Goal: Task Accomplishment & Management: Use online tool/utility

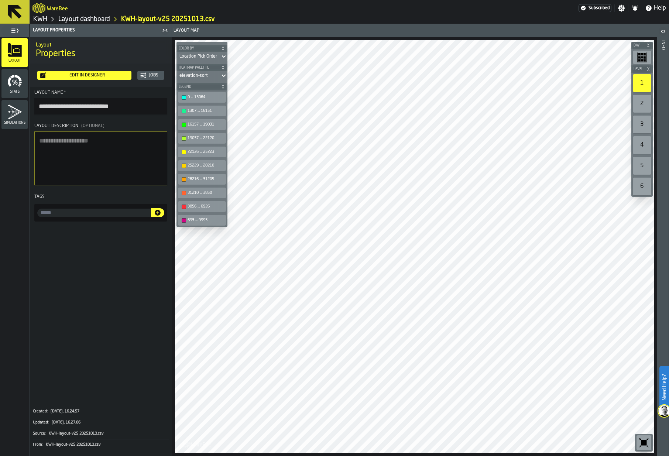
click at [79, 15] on link "Layout dashboard" at bounding box center [84, 19] width 52 height 8
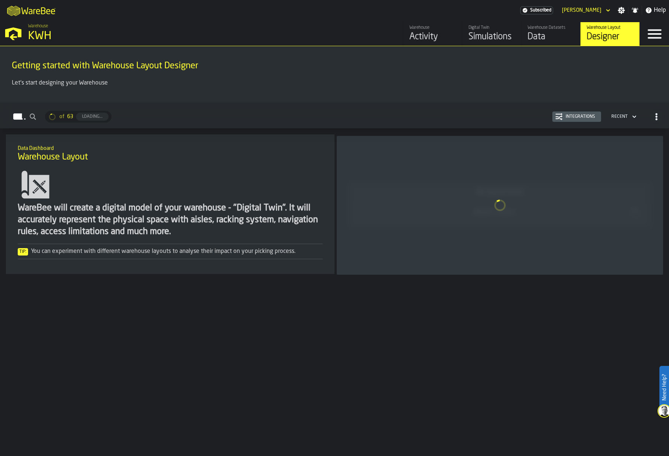
click at [599, 33] on div "Designer" at bounding box center [609, 37] width 47 height 12
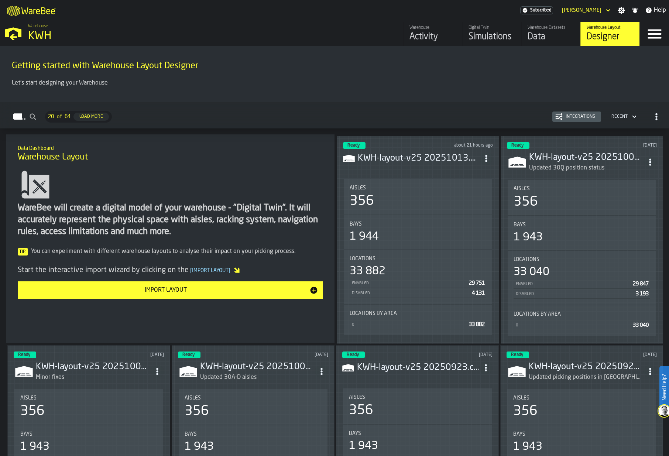
click at [376, 152] on h3 "KWH-layout-v25 20251013.csv" at bounding box center [419, 158] width 122 height 12
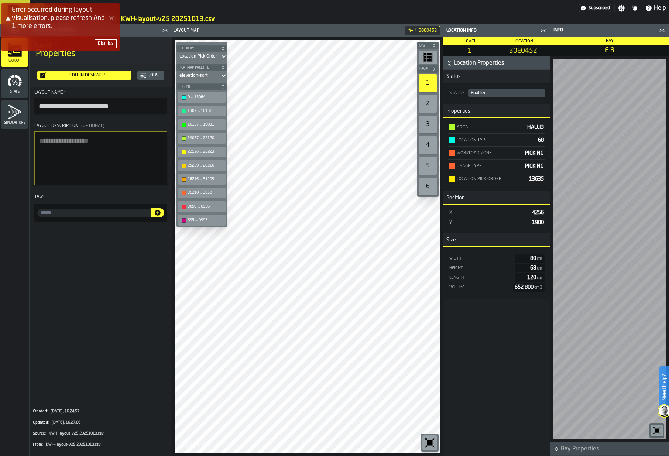
click at [111, 21] on button "Close Error" at bounding box center [111, 18] width 10 height 10
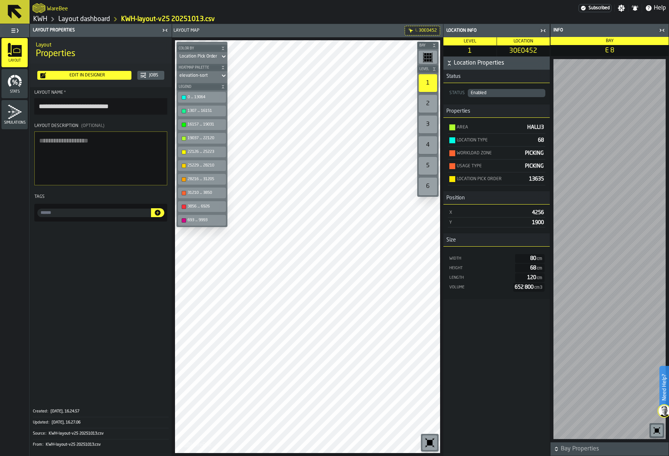
click at [95, 20] on link "Layout dashboard" at bounding box center [84, 19] width 52 height 8
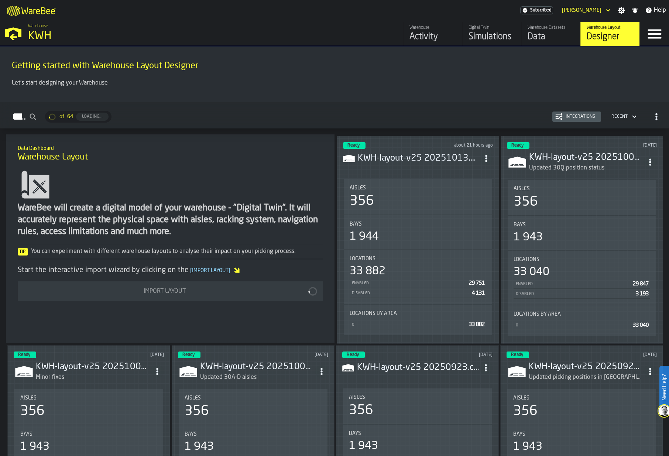
click at [607, 34] on div "Designer" at bounding box center [609, 37] width 47 height 12
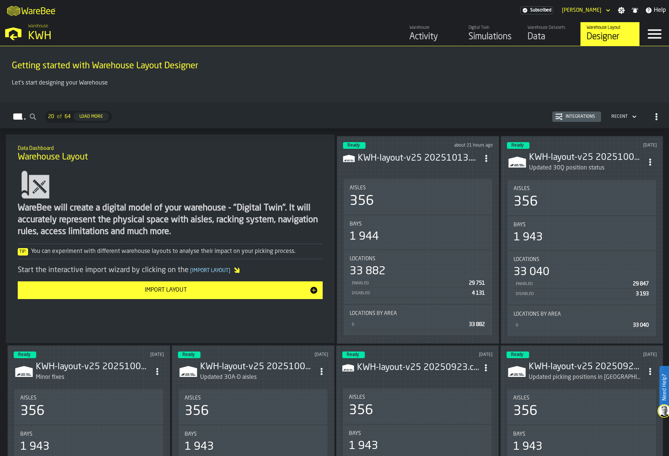
click at [486, 155] on icon "ItemListCard-DashboardItemContainer" at bounding box center [485, 158] width 7 height 7
click at [473, 207] on div "Edit in Designer" at bounding box center [468, 207] width 41 height 9
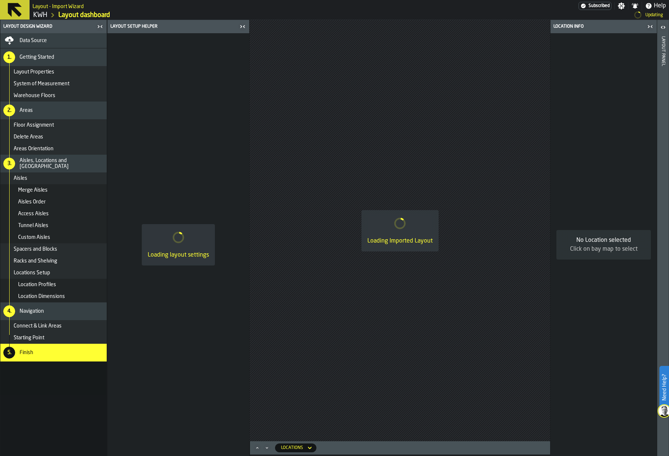
click at [38, 42] on span "Data Source" at bounding box center [33, 41] width 27 height 6
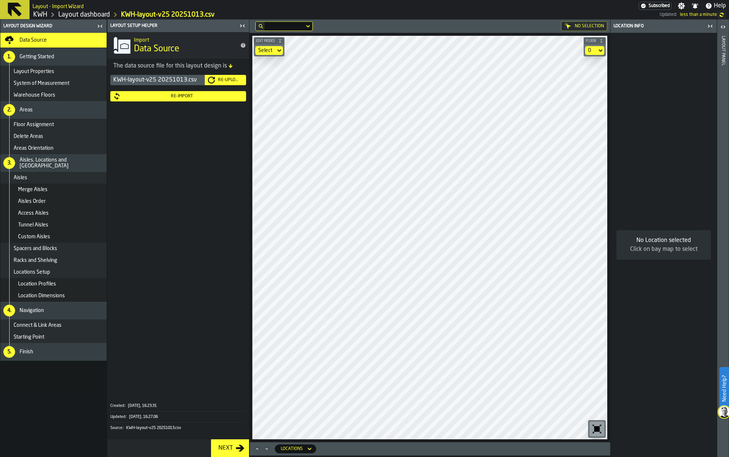
click at [223, 78] on div "Re-Upload" at bounding box center [229, 79] width 28 height 5
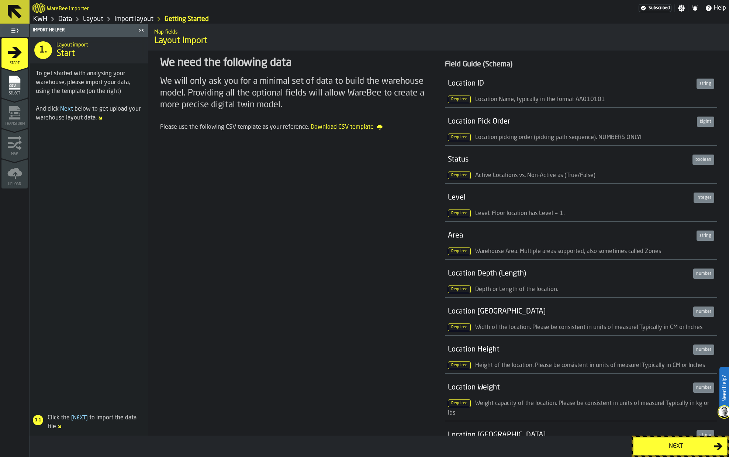
click at [668, 442] on div "Next" at bounding box center [676, 446] width 76 height 9
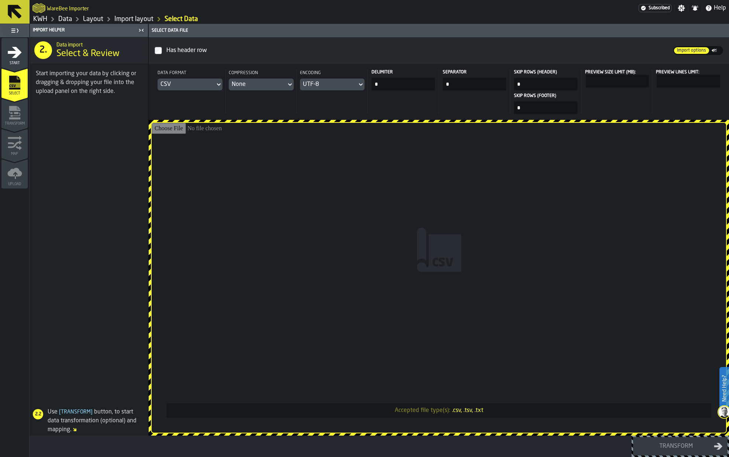
type input "**********"
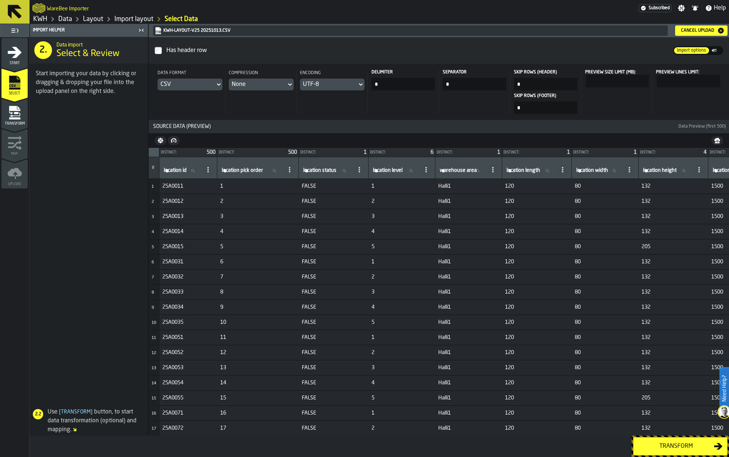
click at [666, 442] on div "Transform" at bounding box center [676, 446] width 76 height 9
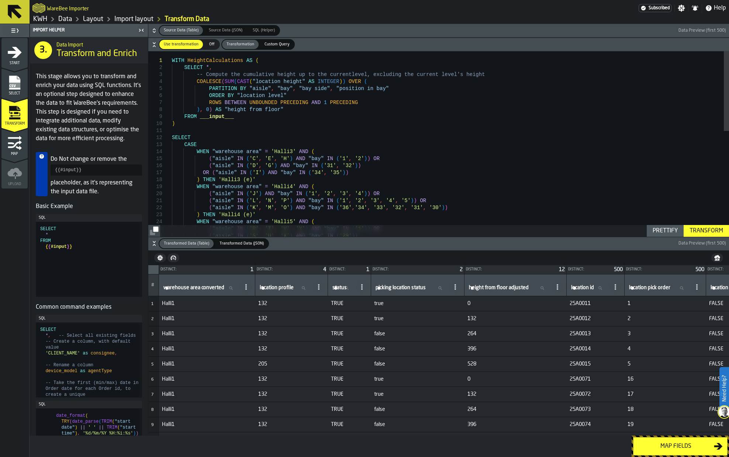
click at [666, 442] on div "Map fields" at bounding box center [676, 446] width 76 height 9
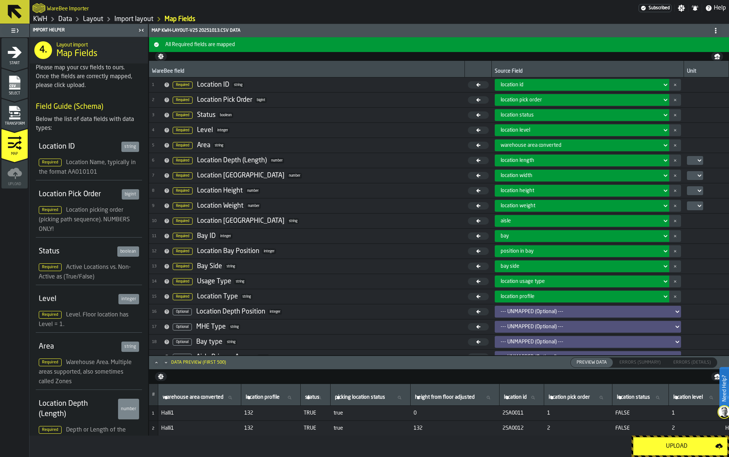
click at [666, 442] on div "Upload" at bounding box center [676, 446] width 77 height 9
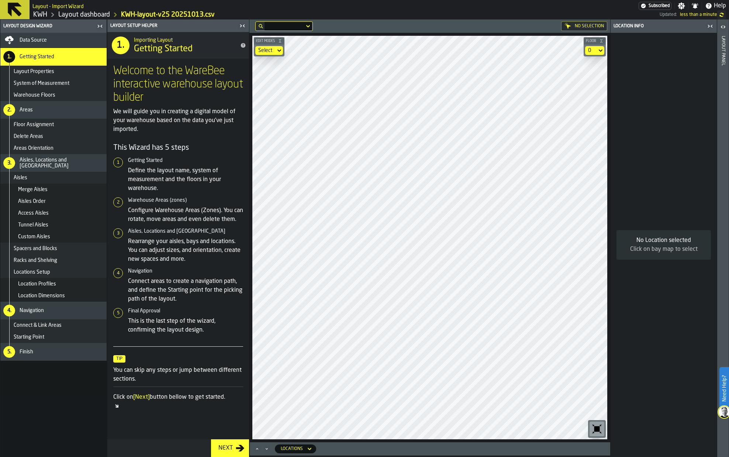
drag, startPoint x: 49, startPoint y: 40, endPoint x: 101, endPoint y: 52, distance: 52.9
click at [50, 40] on div "Data Source" at bounding box center [62, 40] width 84 height 6
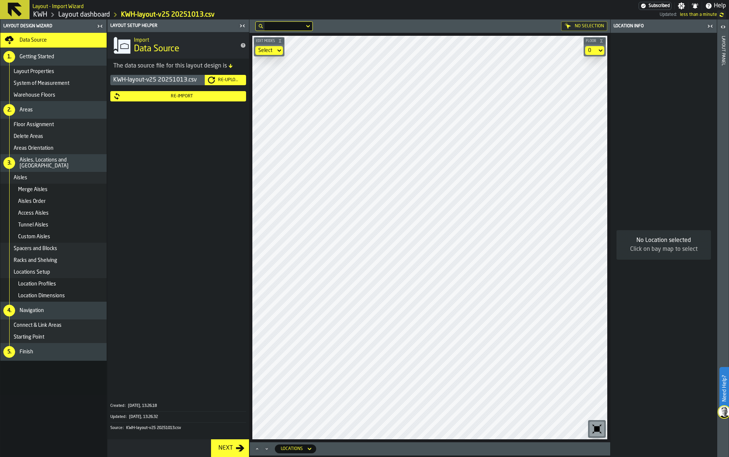
click at [231, 78] on div "Re-Upload" at bounding box center [229, 79] width 28 height 5
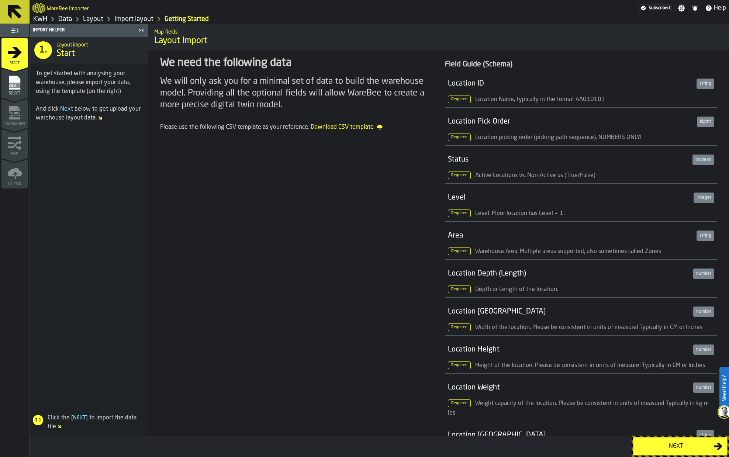
click at [668, 443] on div "Next" at bounding box center [676, 446] width 76 height 9
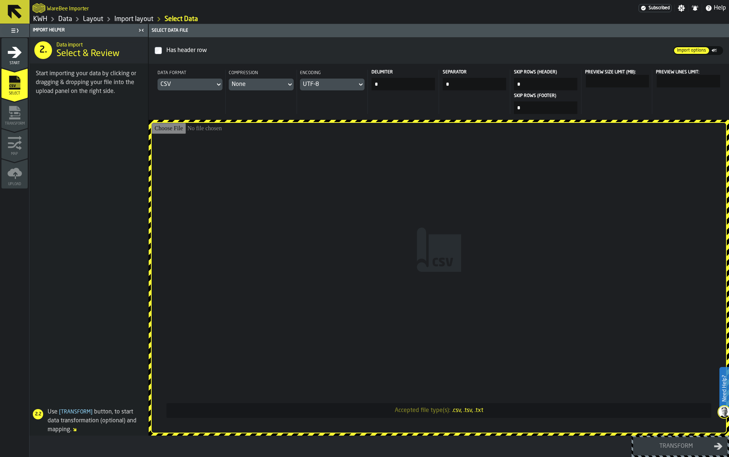
type input "**********"
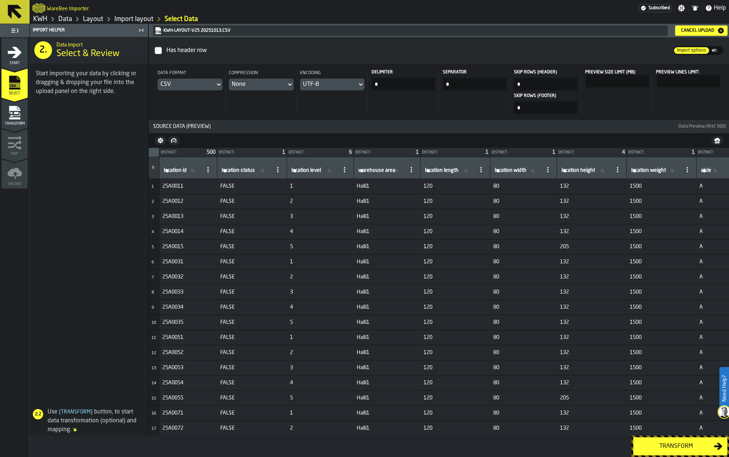
click at [668, 448] on div "Transform" at bounding box center [676, 446] width 76 height 9
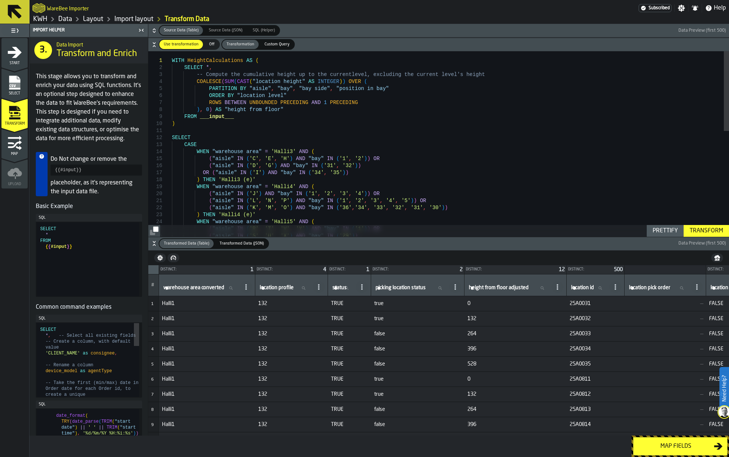
click at [668, 448] on div "Map fields" at bounding box center [676, 446] width 76 height 9
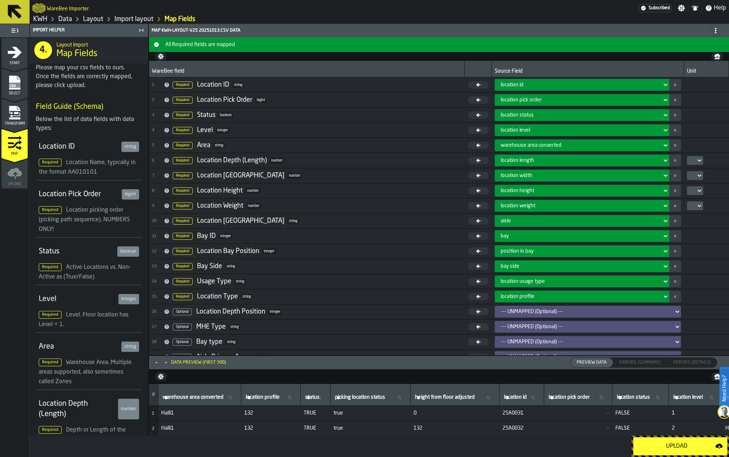
click at [668, 448] on div "Upload" at bounding box center [676, 446] width 77 height 9
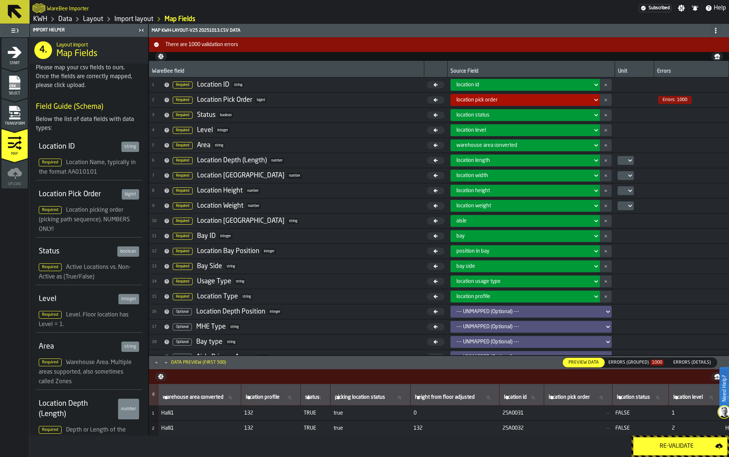
click at [14, 87] on rect "menu Select" at bounding box center [14, 85] width 11 height 5
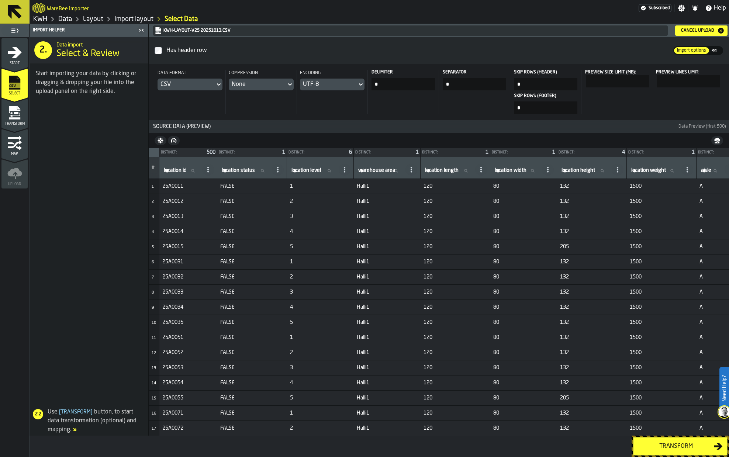
click at [14, 60] on div "Start" at bounding box center [14, 55] width 26 height 20
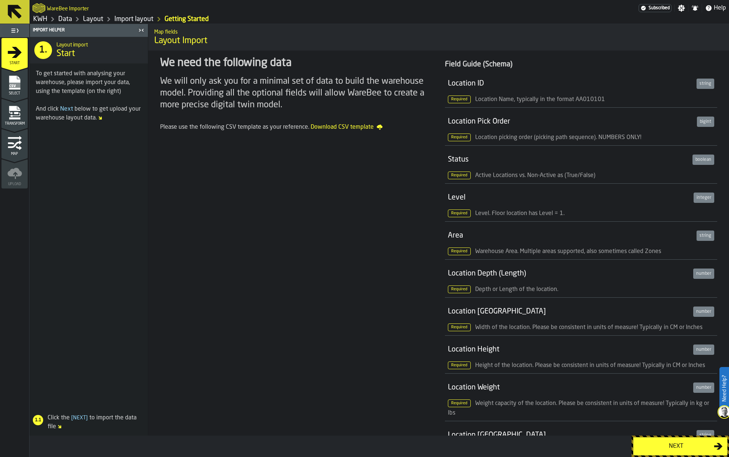
click at [665, 446] on div "Next" at bounding box center [676, 446] width 76 height 9
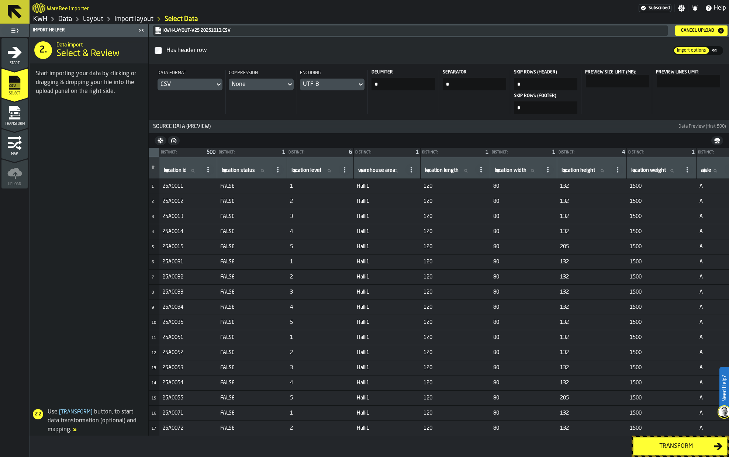
click at [668, 32] on icon "button-Cancel Upload" at bounding box center [721, 31] width 6 height 6
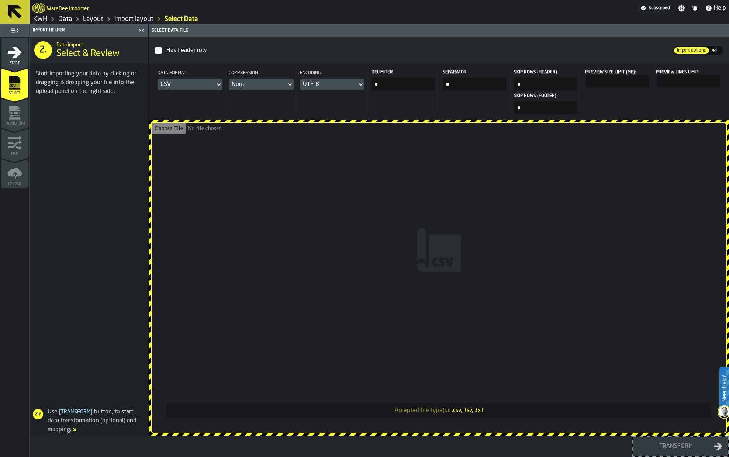
type input "**********"
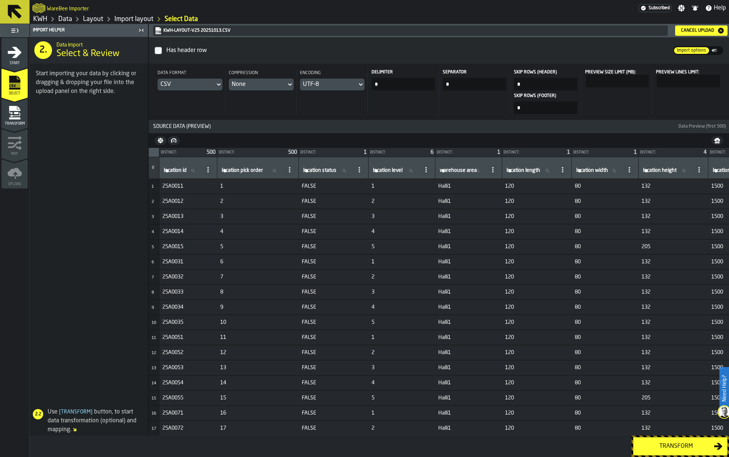
click at [665, 442] on button "Transform" at bounding box center [680, 446] width 94 height 18
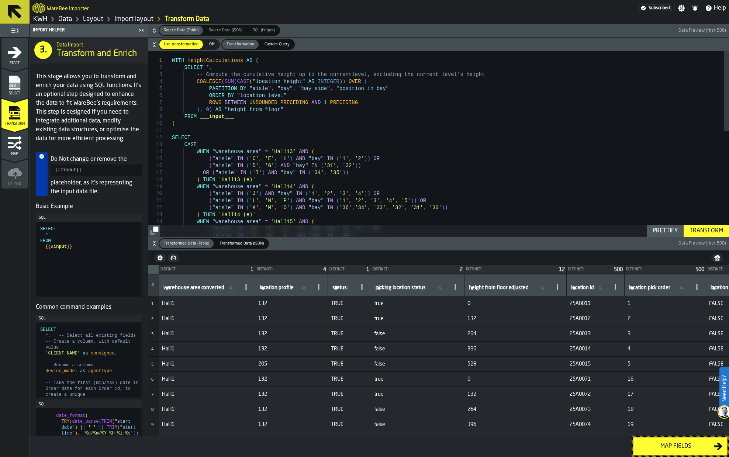
click at [666, 448] on div "Map fields" at bounding box center [676, 446] width 76 height 9
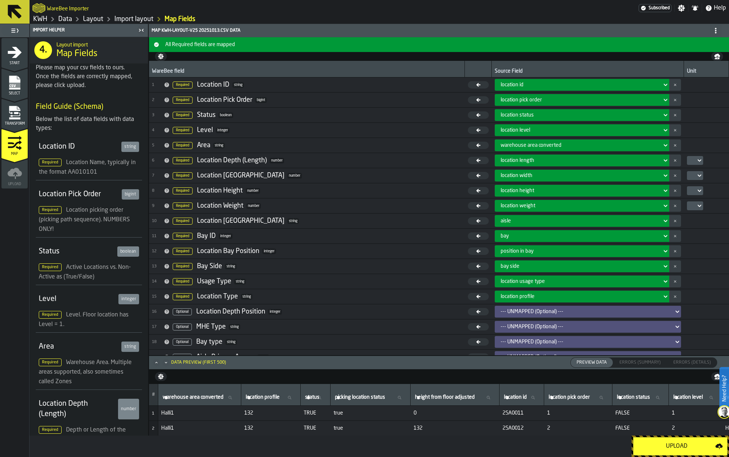
click at [666, 448] on div "Upload" at bounding box center [676, 446] width 77 height 9
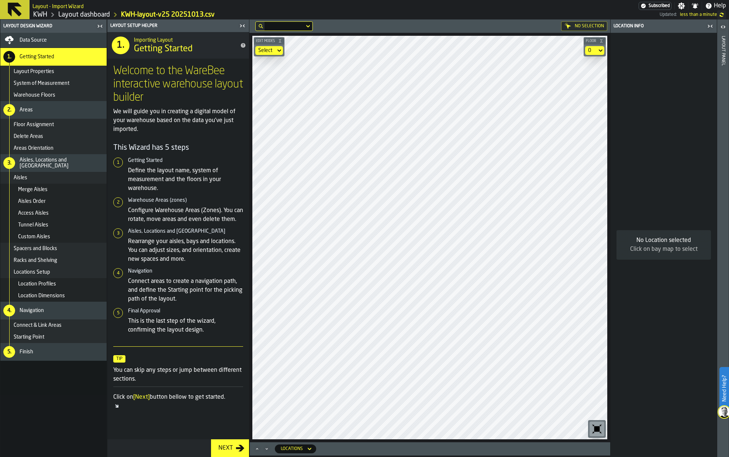
click at [98, 16] on link "Layout dashboard" at bounding box center [84, 15] width 52 height 8
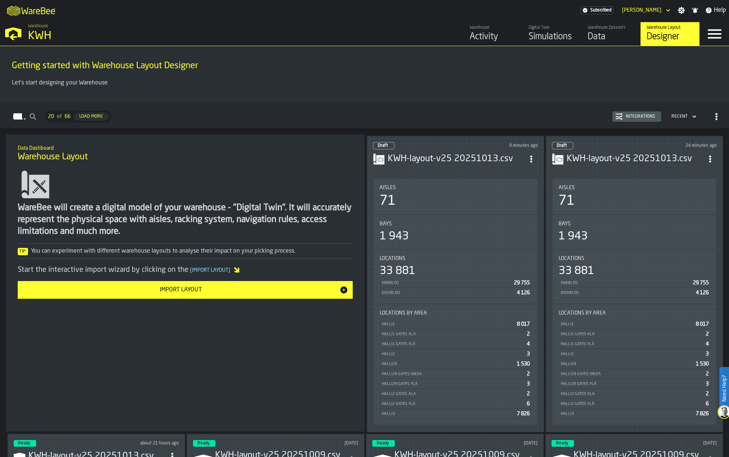
click at [532, 158] on circle "ItemListCard-DashboardItemContainer" at bounding box center [531, 159] width 2 height 2
click at [506, 188] on div "Delete" at bounding box center [515, 189] width 38 height 9
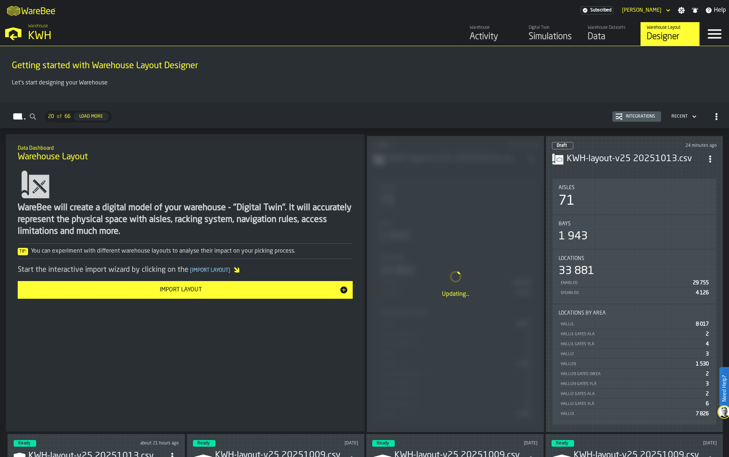
click at [668, 157] on icon "ItemListCard-DashboardItemContainer" at bounding box center [710, 158] width 7 height 7
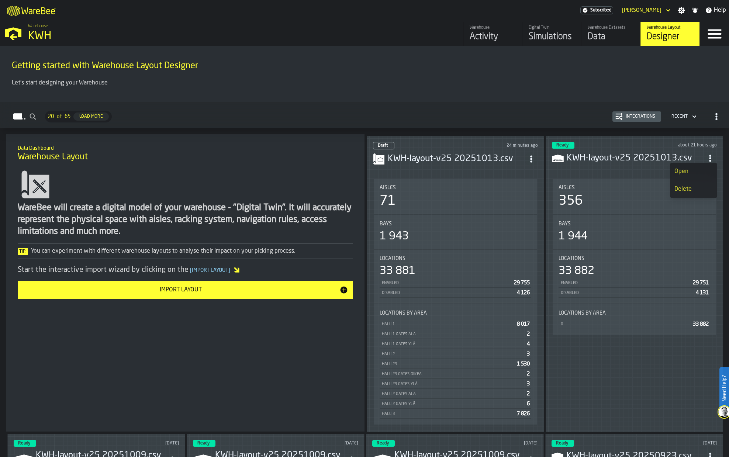
click at [447, 142] on div "Draft 24 minutes ago" at bounding box center [455, 145] width 165 height 7
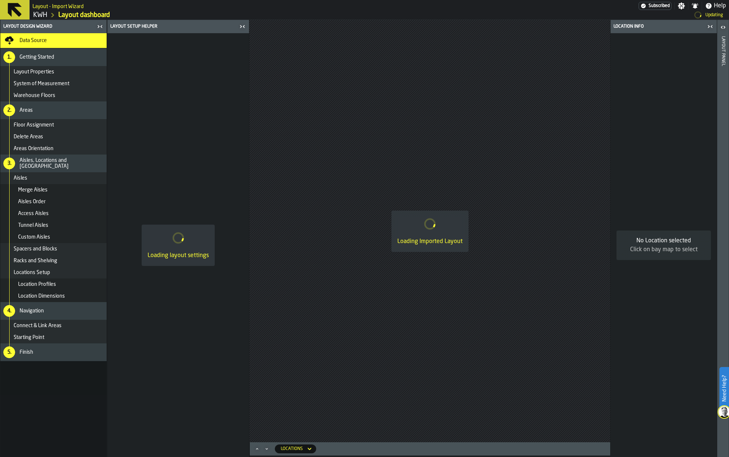
click at [44, 15] on link "KWH" at bounding box center [40, 15] width 14 height 8
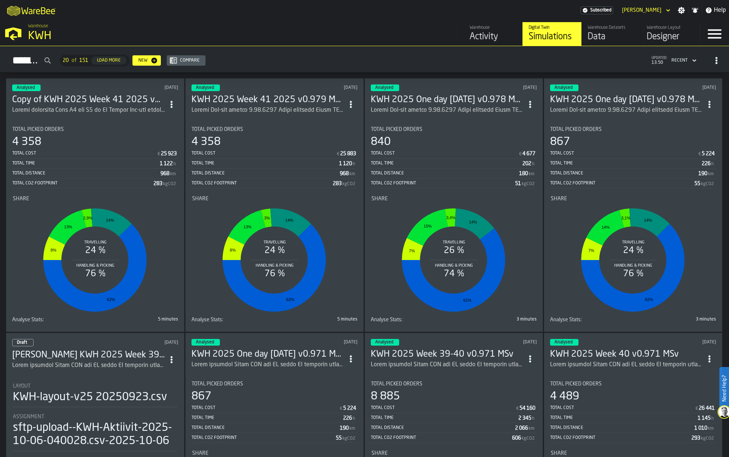
click at [658, 31] on div "Designer" at bounding box center [670, 37] width 47 height 12
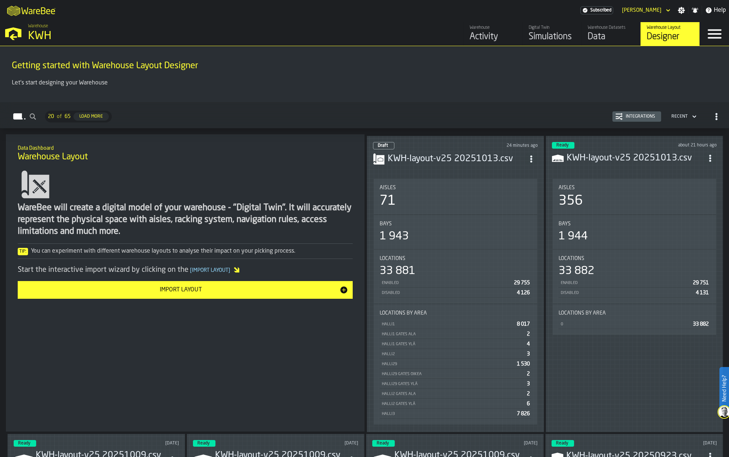
click at [529, 155] on icon "ItemListCard-DashboardItemContainer" at bounding box center [531, 158] width 7 height 7
click at [502, 186] on div "Delete" at bounding box center [515, 189] width 38 height 9
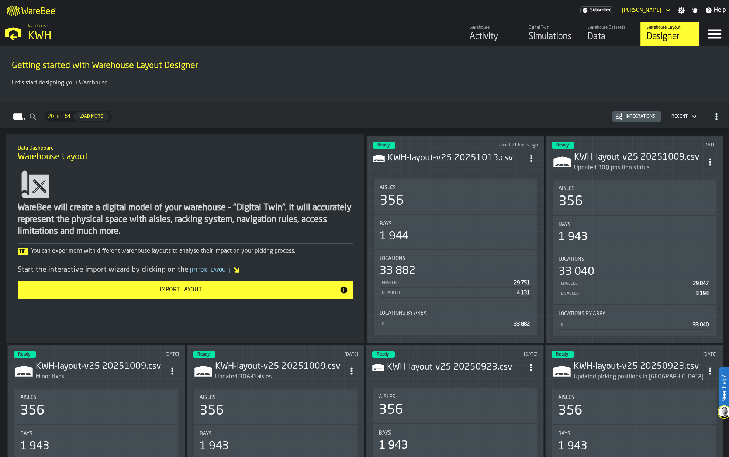
click at [529, 155] on icon "ItemListCard-DashboardItemContainer" at bounding box center [531, 158] width 7 height 7
click at [449, 156] on h3 "KWH-layout-v25 20251013.csv" at bounding box center [456, 158] width 137 height 12
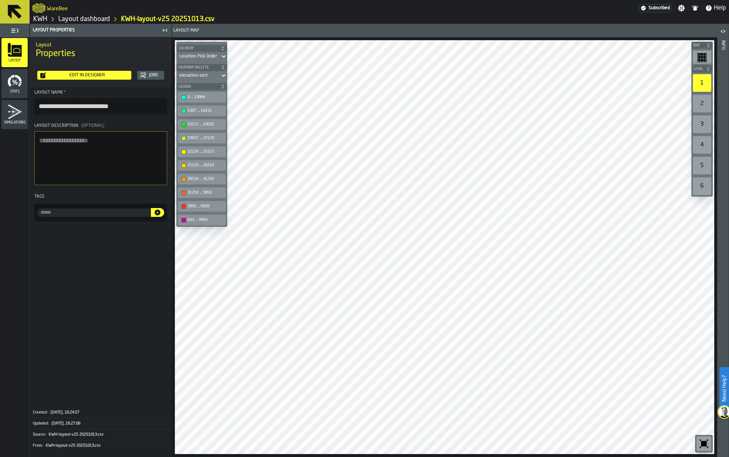
click at [98, 18] on link "Layout dashboard" at bounding box center [84, 19] width 52 height 8
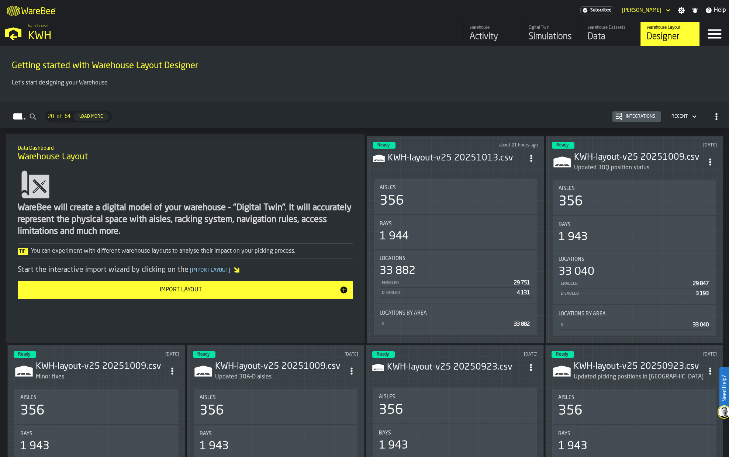
click at [531, 155] on icon "ItemListCard-DashboardItemContainer" at bounding box center [531, 158] width 7 height 7
click at [514, 208] on div "Edit in Designer" at bounding box center [513, 207] width 41 height 9
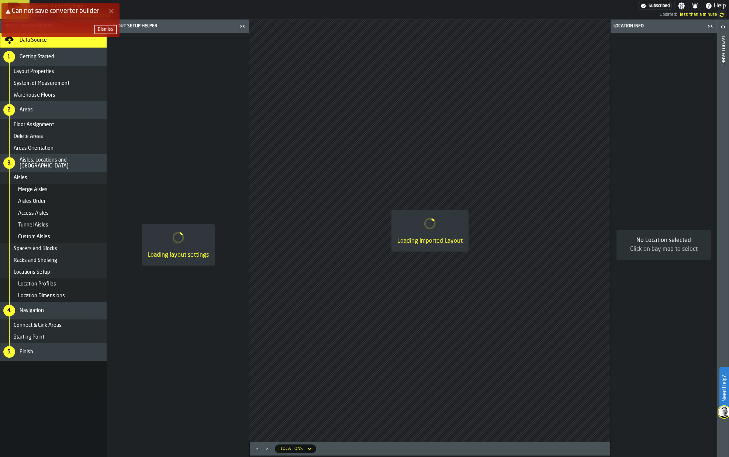
click at [110, 8] on button "Close Error" at bounding box center [111, 11] width 10 height 10
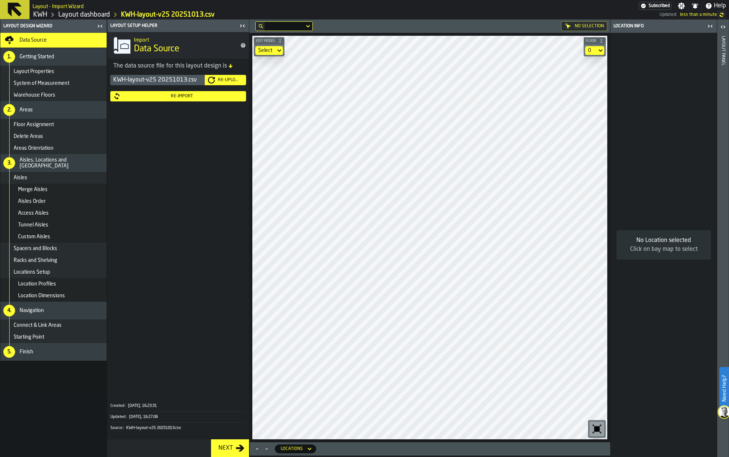
click at [225, 79] on div "Re-Upload" at bounding box center [229, 79] width 28 height 5
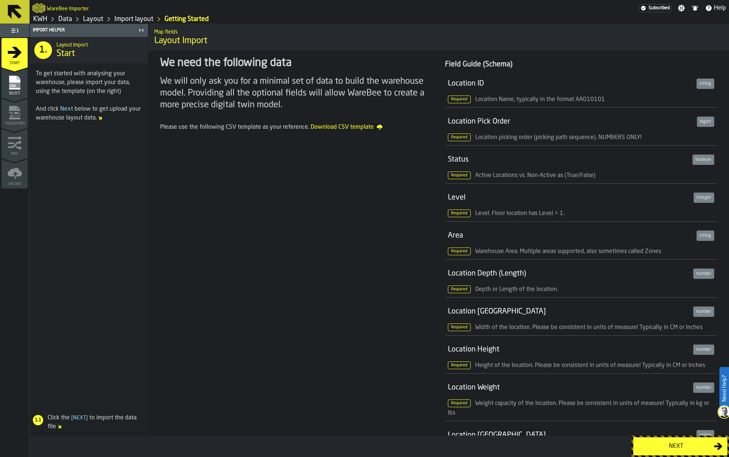
click at [668, 446] on div "Next" at bounding box center [676, 446] width 76 height 9
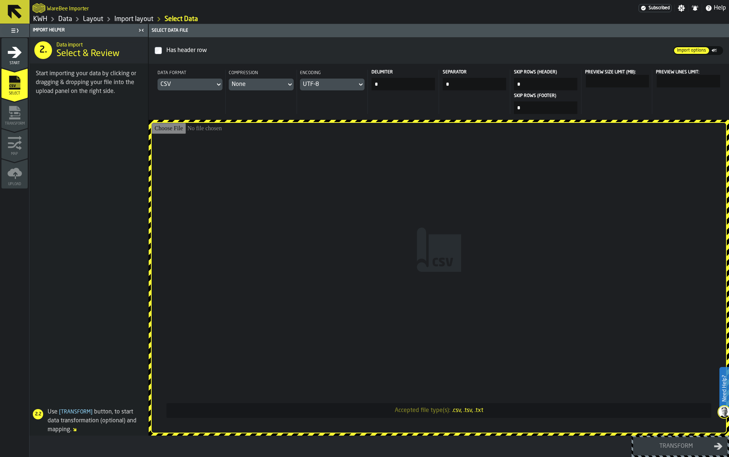
type input "**********"
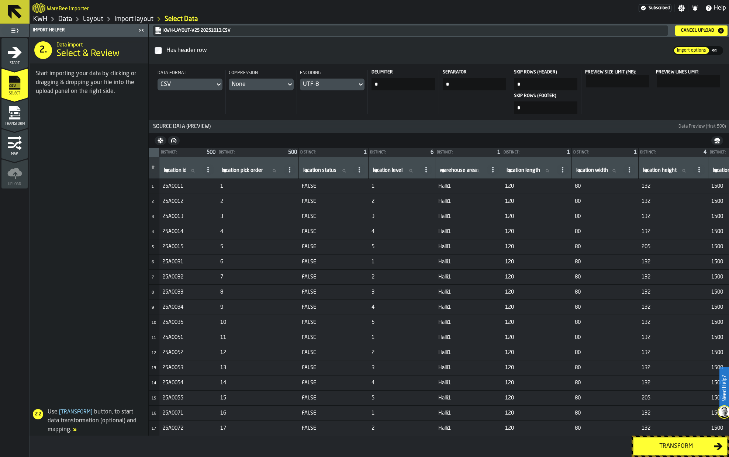
click at [668, 444] on div "Transform" at bounding box center [676, 446] width 76 height 9
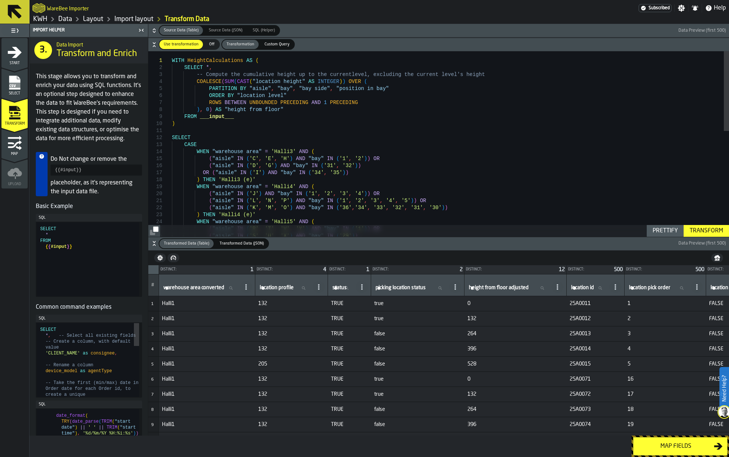
click at [668, 446] on div "Map fields" at bounding box center [676, 446] width 76 height 9
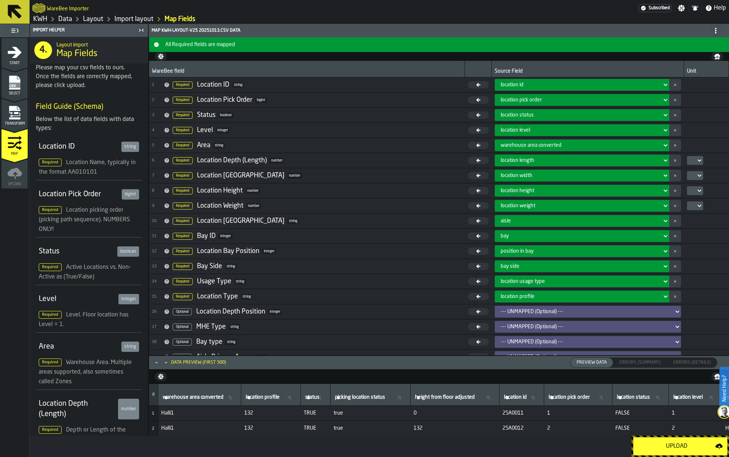
click at [668, 446] on div "Upload" at bounding box center [676, 446] width 77 height 9
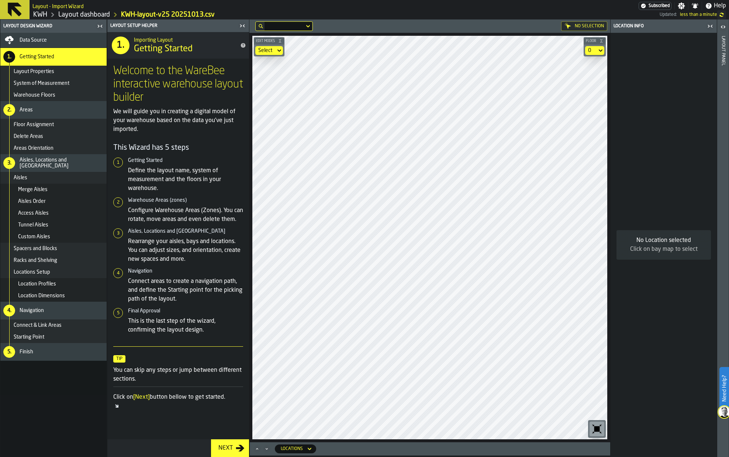
click at [83, 14] on link "Layout dashboard" at bounding box center [84, 15] width 52 height 8
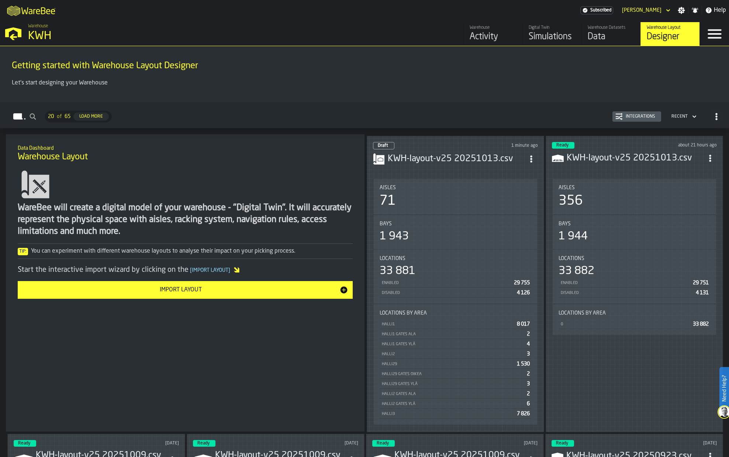
click at [529, 160] on span "ItemListCard-DashboardItemContainer" at bounding box center [531, 158] width 13 height 13
click at [503, 189] on div "Delete" at bounding box center [515, 189] width 38 height 9
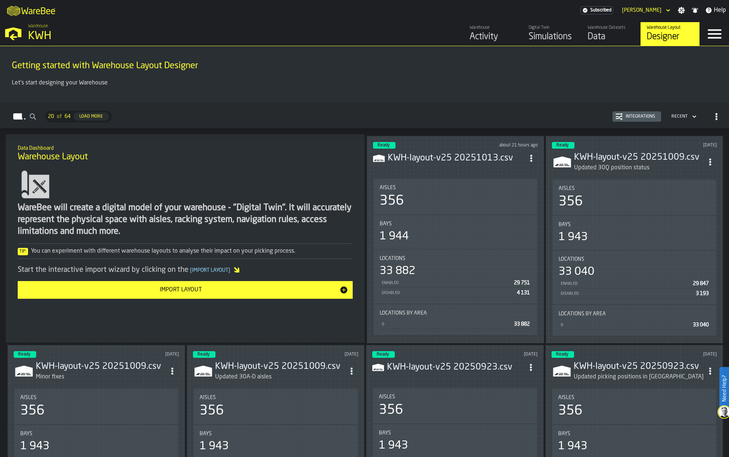
click at [668, 160] on icon "ItemListCard-DashboardItemContainer" at bounding box center [710, 161] width 7 height 7
click at [668, 210] on div "Edit in Designer" at bounding box center [692, 211] width 41 height 9
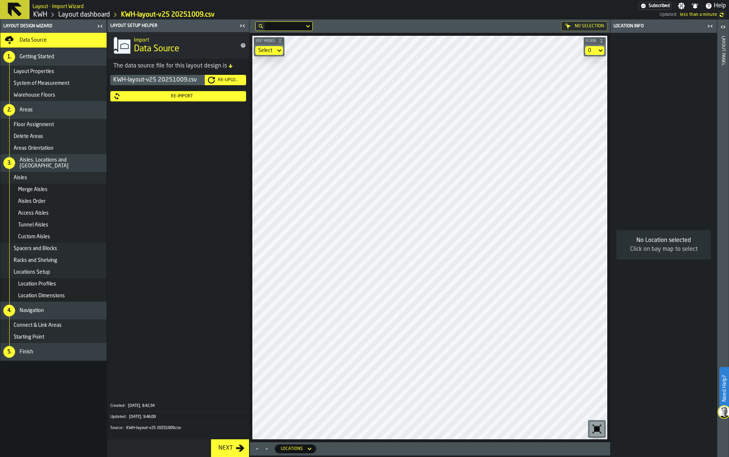
click at [219, 79] on div "Re-Upload" at bounding box center [229, 79] width 28 height 5
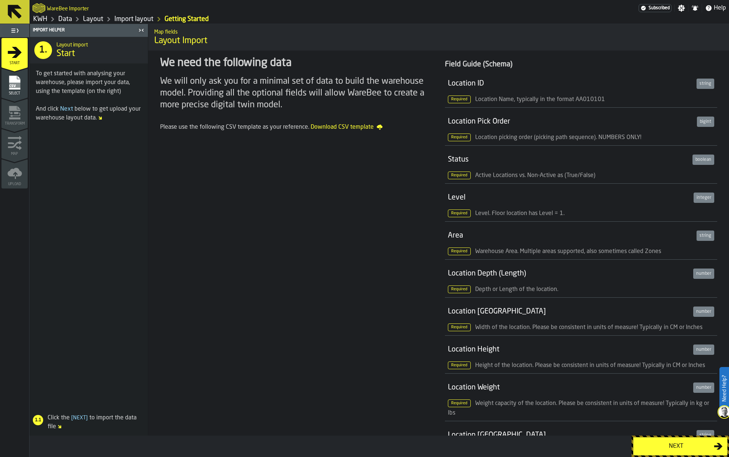
click at [668, 445] on div "Next" at bounding box center [676, 446] width 76 height 9
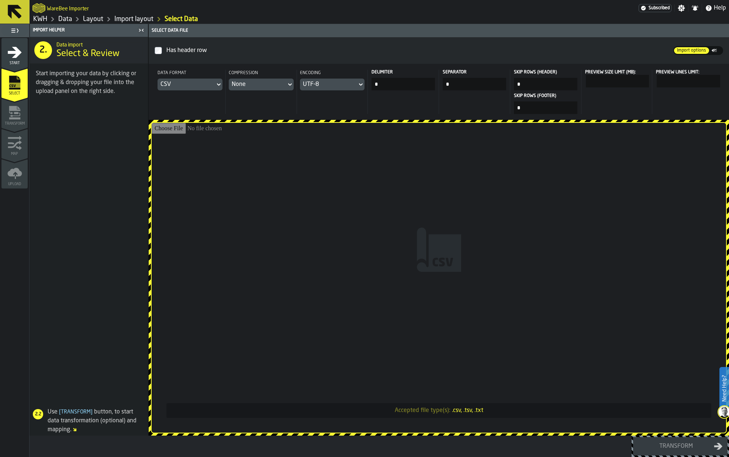
type input "**********"
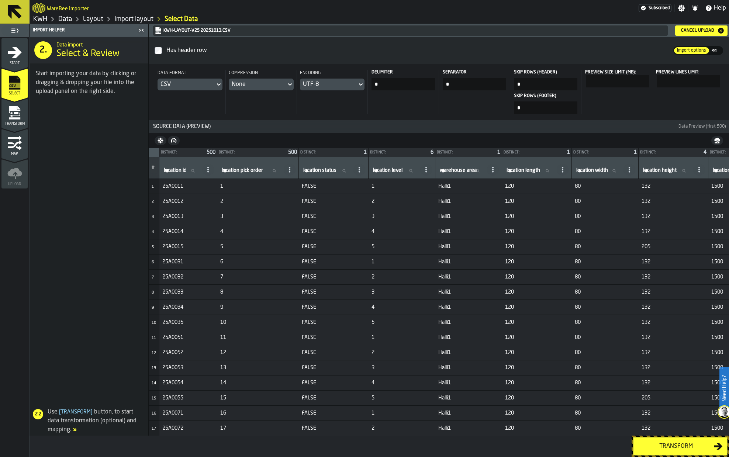
click at [668, 447] on div "Transform" at bounding box center [676, 446] width 76 height 9
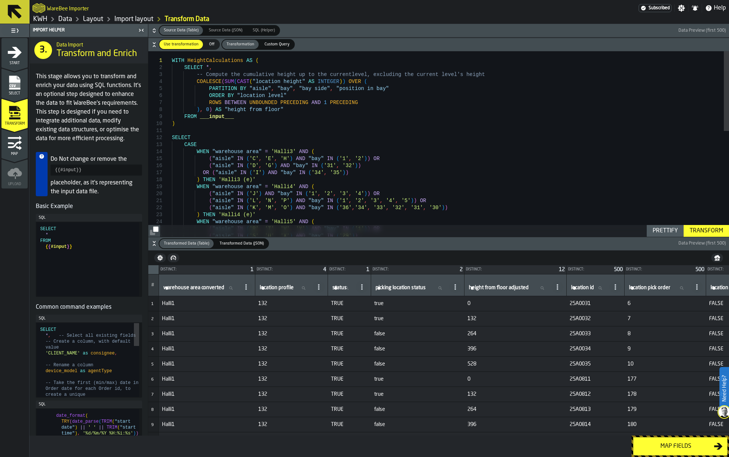
click at [668, 447] on div "Map fields" at bounding box center [676, 446] width 76 height 9
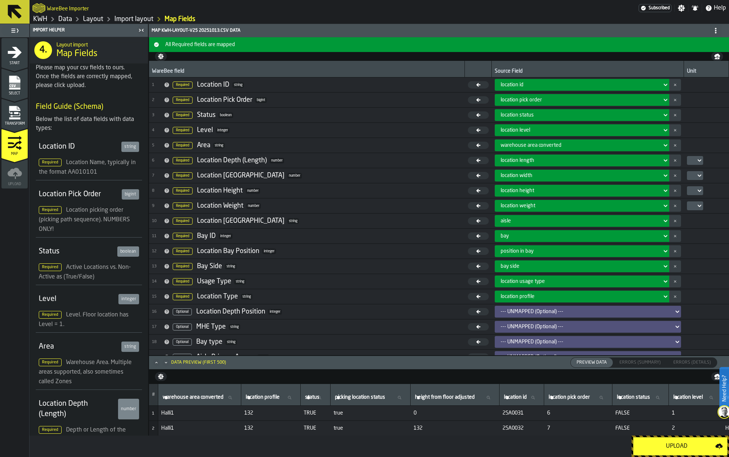
click at [668, 447] on div "Upload" at bounding box center [676, 446] width 77 height 9
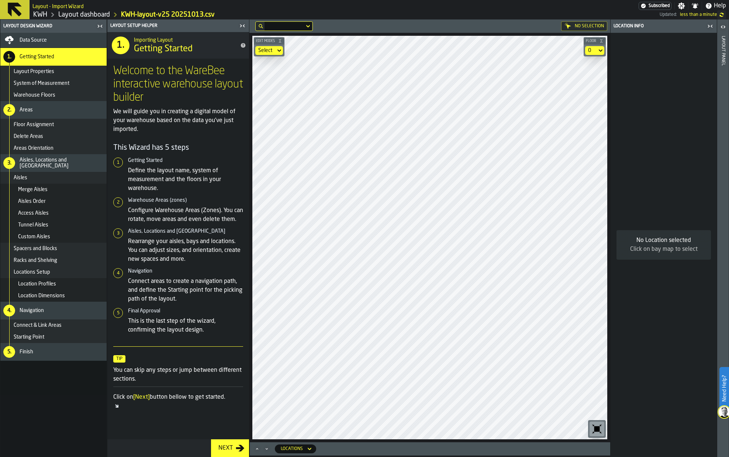
click at [668, 411] on img at bounding box center [724, 412] width 12 height 12
drag, startPoint x: 715, startPoint y: 439, endPoint x: 697, endPoint y: 429, distance: 20.7
click at [668, 439] on icon at bounding box center [712, 440] width 9 height 9
click at [86, 12] on link "Layout dashboard" at bounding box center [84, 15] width 52 height 8
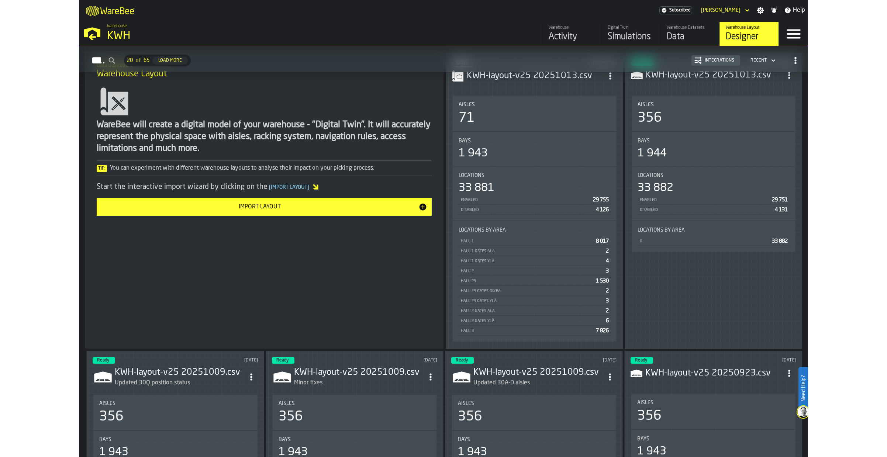
scroll to position [185, 0]
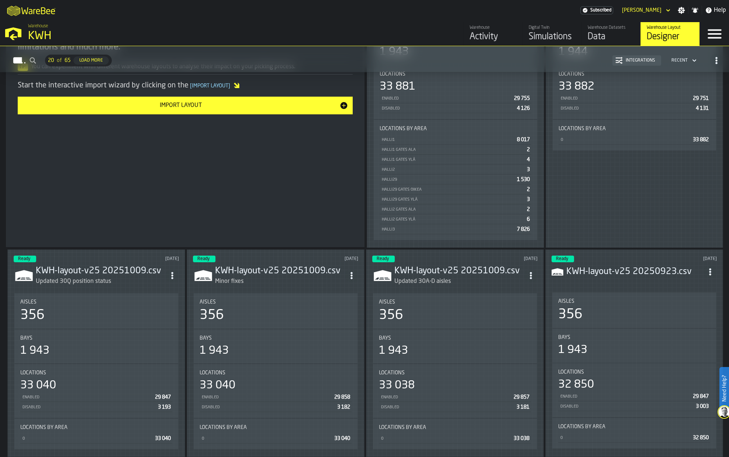
click at [108, 274] on h3 "KWH-layout-v25 20251009.csv" at bounding box center [101, 271] width 130 height 12
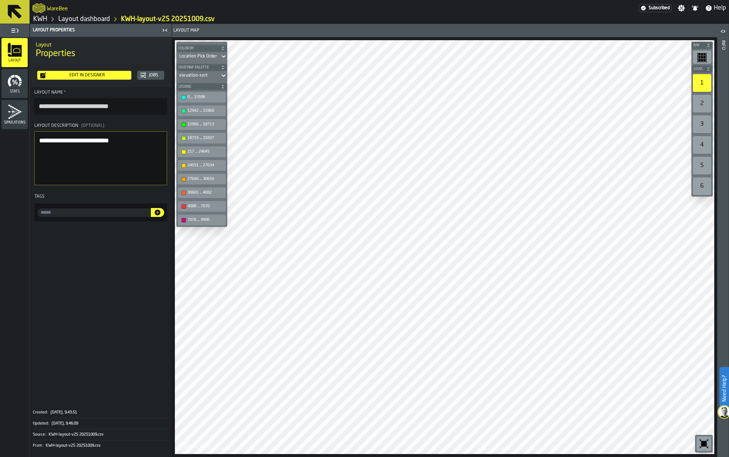
click at [105, 21] on link "Layout dashboard" at bounding box center [84, 19] width 52 height 8
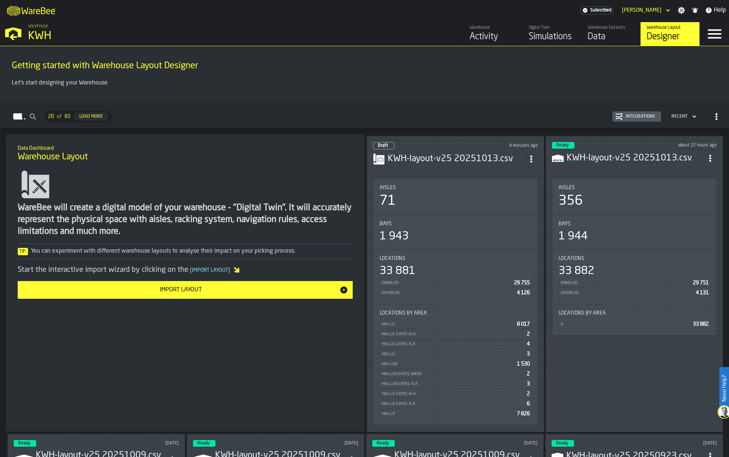
click at [440, 156] on h3 "KWH-layout-v25 20251013.csv" at bounding box center [456, 159] width 137 height 12
